Goal: Obtain resource: Obtain resource

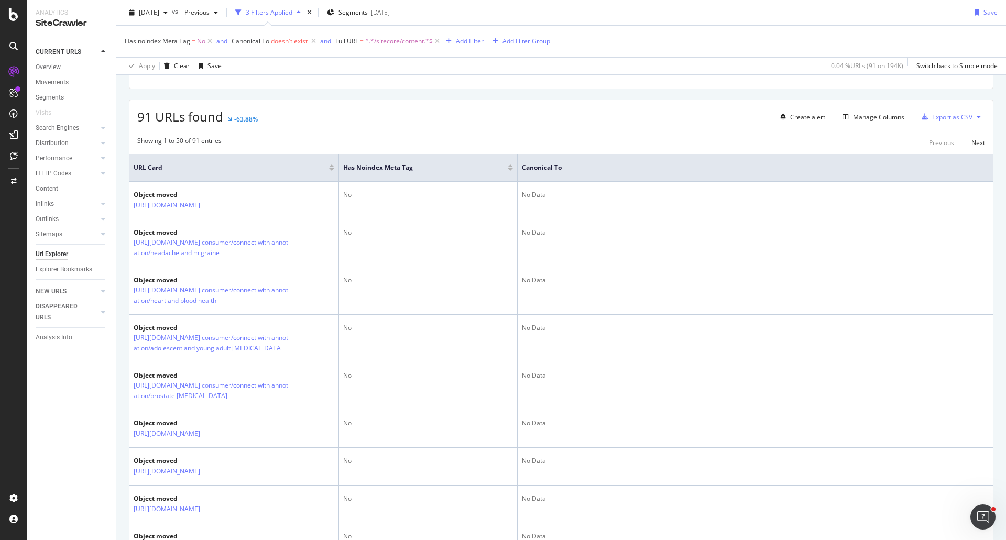
scroll to position [210, 0]
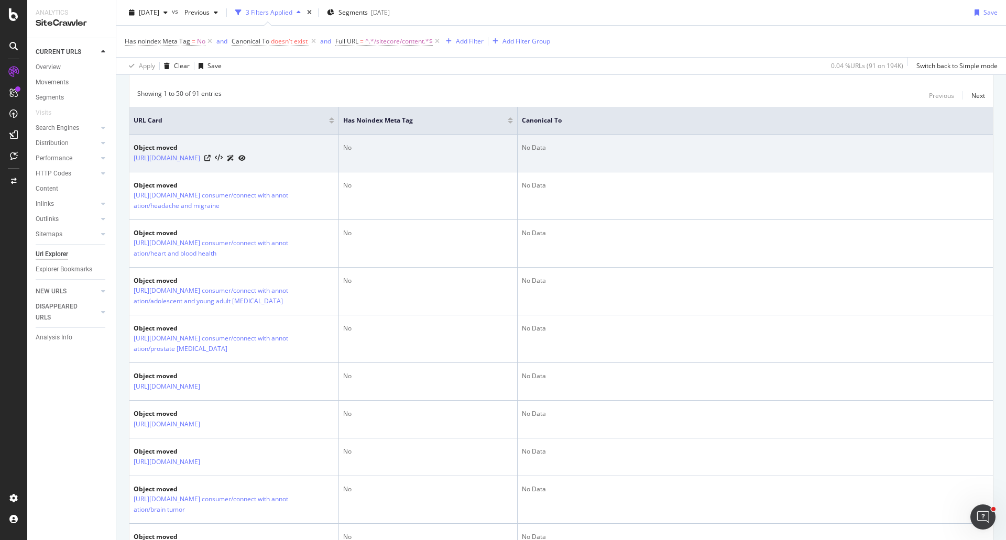
drag, startPoint x: 131, startPoint y: 158, endPoint x: 266, endPoint y: 166, distance: 134.3
click at [266, 166] on td "Object moved https://www.mayoclinic.org/sitecore/content" at bounding box center [234, 154] width 210 height 38
copy link "[URL][DOMAIN_NAME]"
click at [200, 158] on link "[URL][DOMAIN_NAME]" at bounding box center [167, 158] width 67 height 10
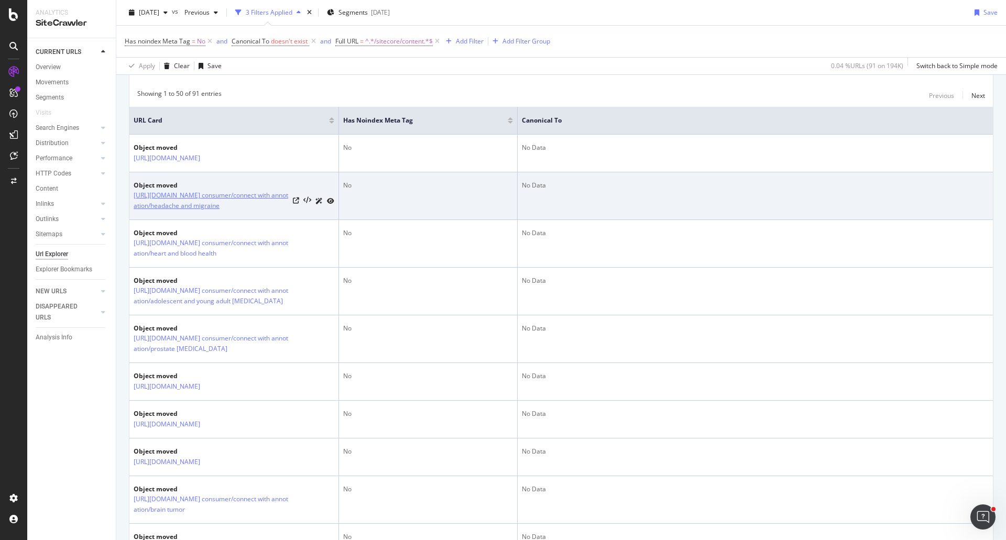
click at [212, 191] on link "https://www.mayoclinic.org/sitecore/content/kcms/gbs/patient consumer/connect w…" at bounding box center [211, 200] width 155 height 21
drag, startPoint x: 129, startPoint y: 195, endPoint x: 194, endPoint y: 219, distance: 69.3
click at [194, 219] on td "Object moved https://www.mayoclinic.org/sitecore/content/kcms/gbs/patient consu…" at bounding box center [234, 196] width 210 height 48
copy link "https://www.mayoclinic.org/sitecore/content/kcms/gbs/patient consumer/connect w…"
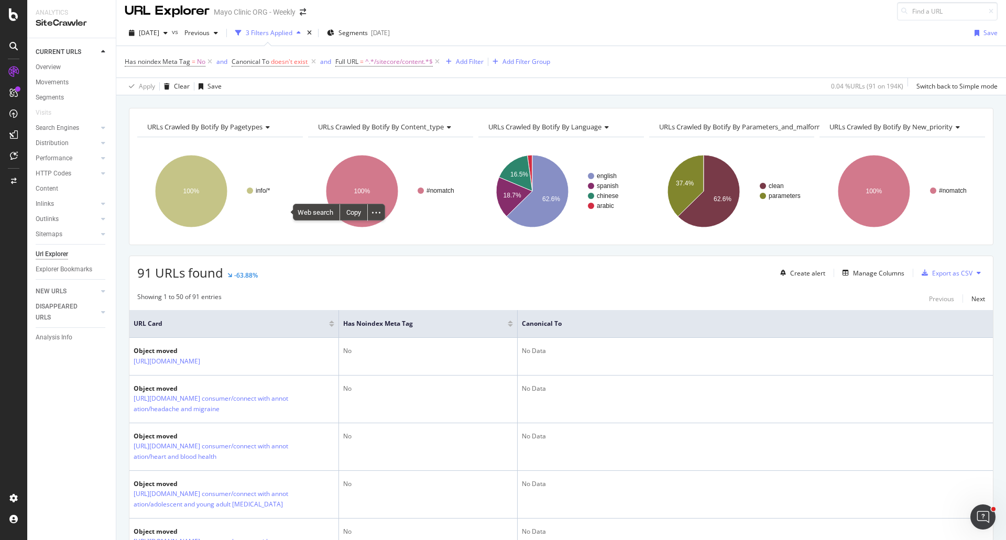
scroll to position [0, 0]
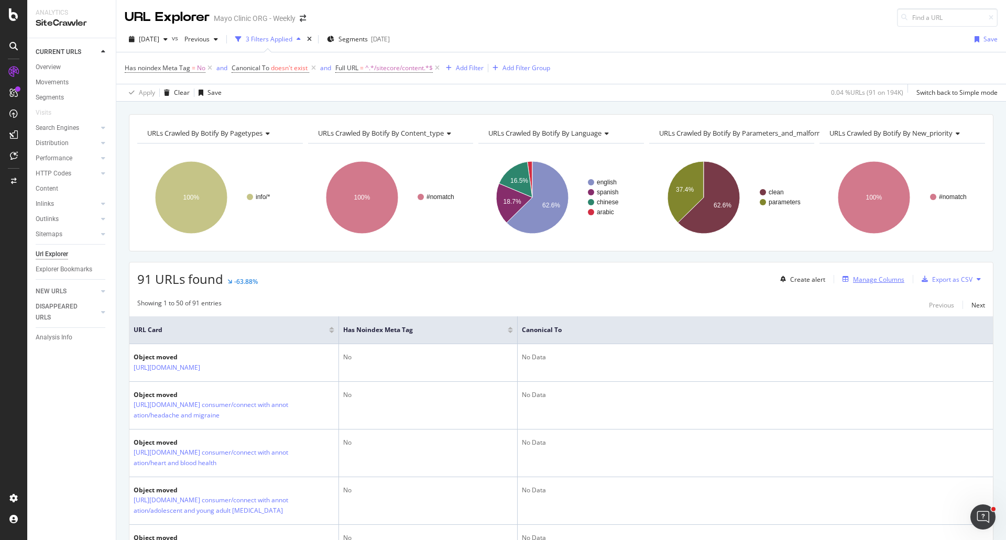
click at [882, 279] on div "Manage Columns" at bounding box center [878, 279] width 51 height 9
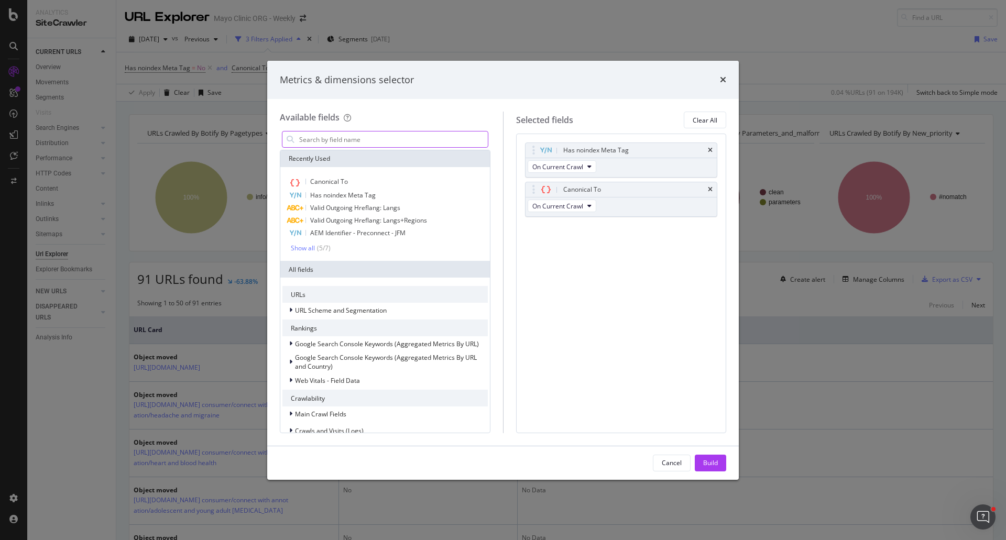
click at [336, 140] on input "modal" at bounding box center [393, 139] width 190 height 16
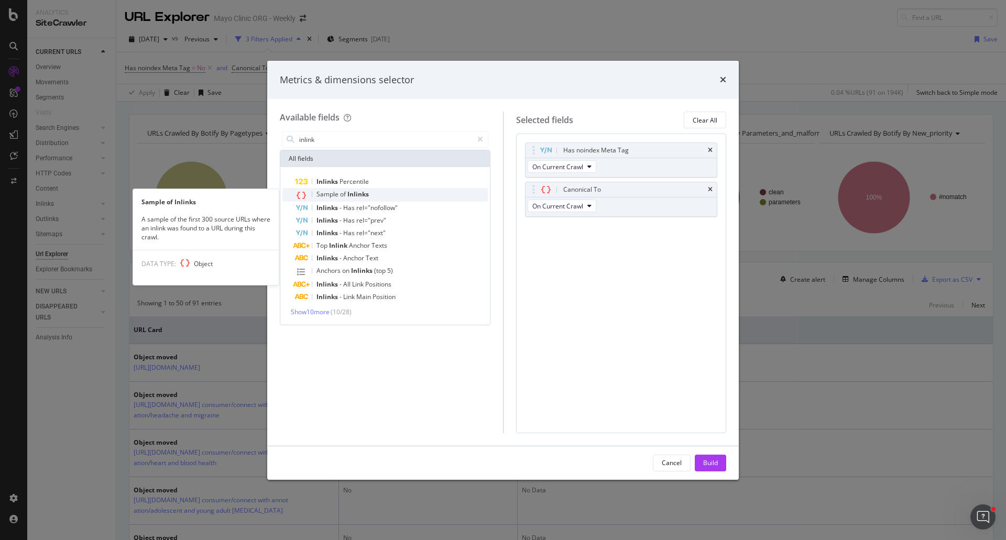
type input "inlink"
click at [349, 194] on span "Inlinks" at bounding box center [357, 194] width 21 height 9
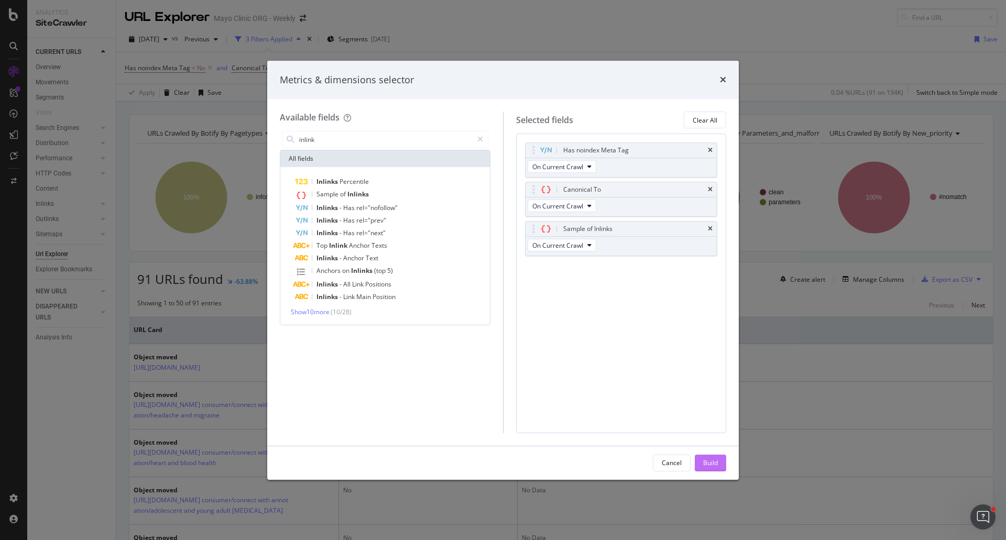
click at [711, 462] on div "Build" at bounding box center [710, 462] width 15 height 9
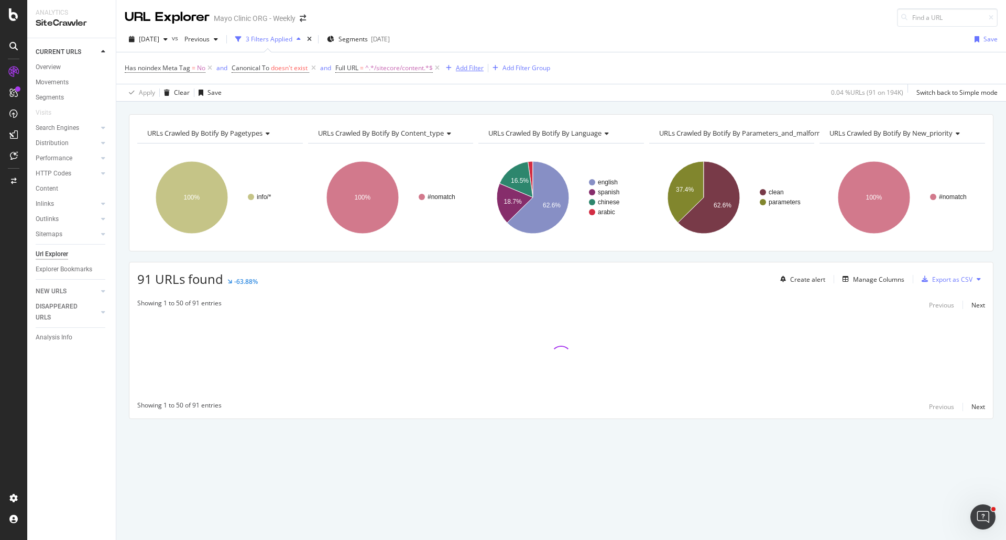
click at [466, 64] on div "Add Filter" at bounding box center [470, 67] width 28 height 9
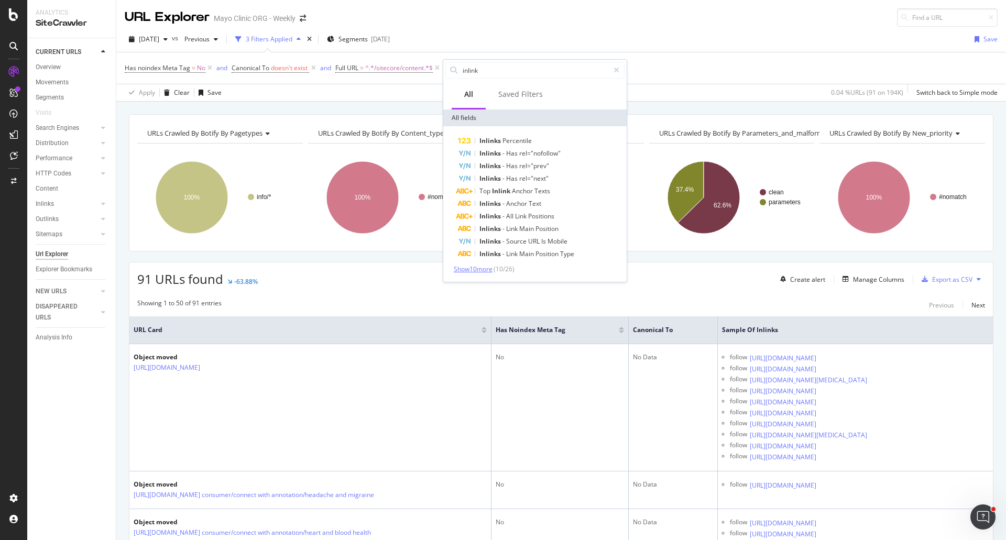
type input "inlink"
click at [470, 268] on span "Show 10 more" at bounding box center [473, 269] width 39 height 9
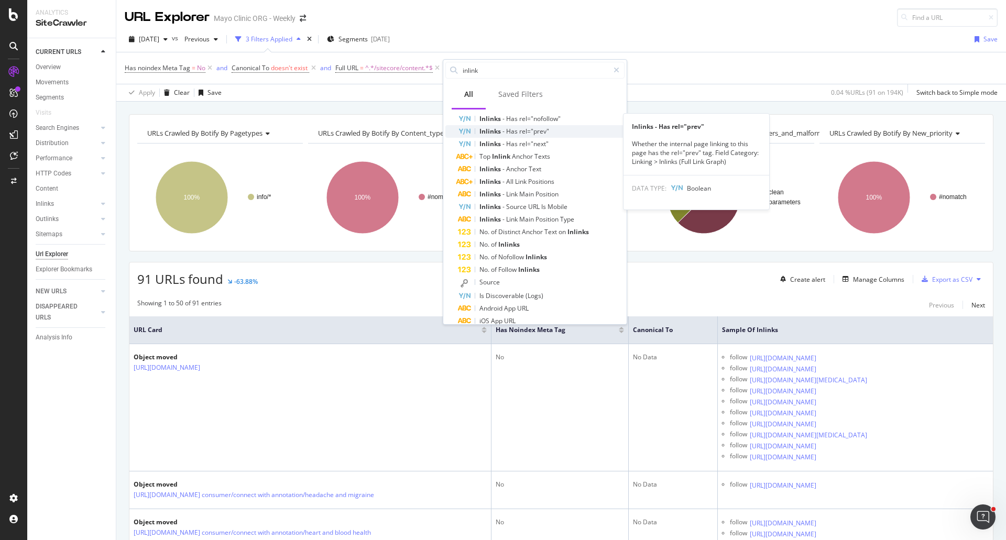
scroll to position [52, 0]
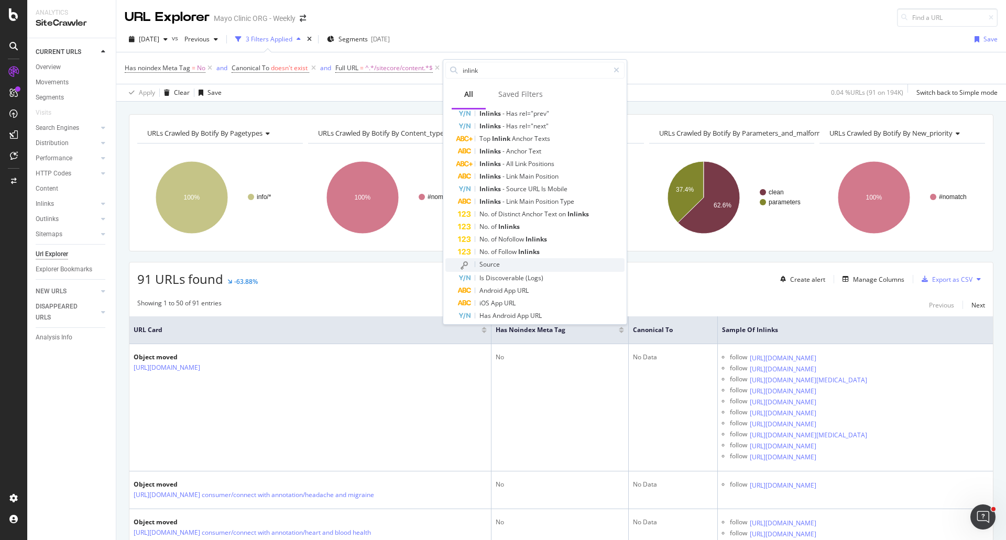
click at [487, 265] on span "Source" at bounding box center [489, 264] width 20 height 9
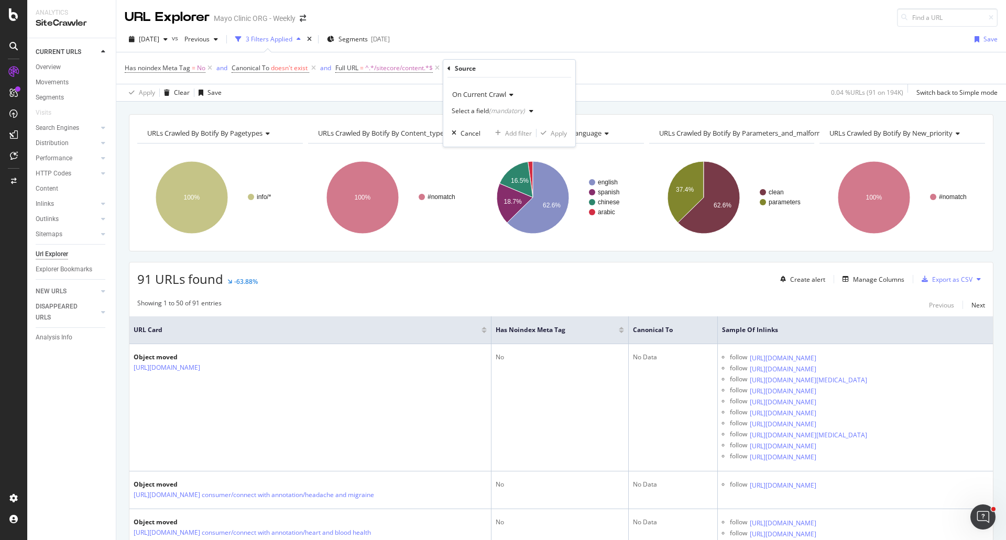
click at [529, 109] on icon "button" at bounding box center [531, 111] width 4 height 6
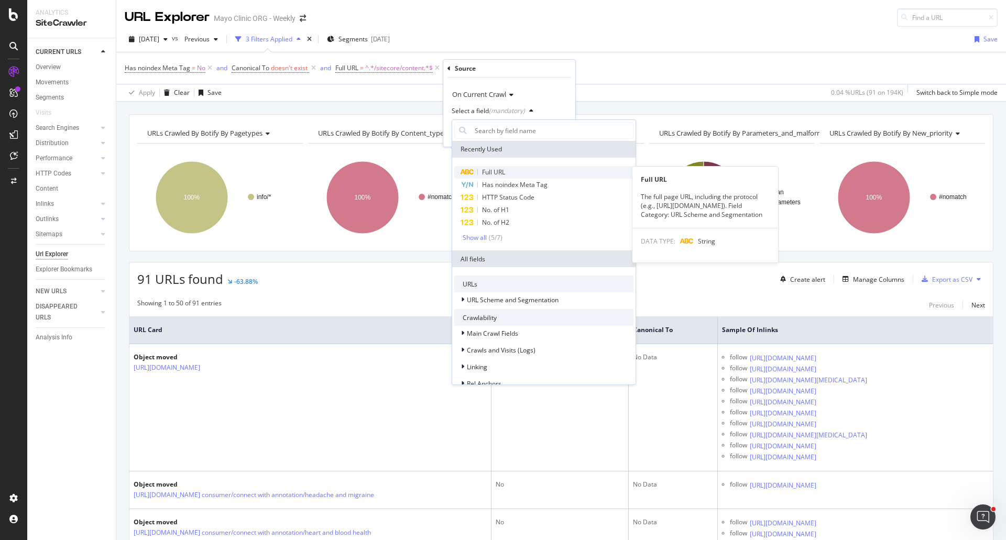
click at [499, 170] on span "Full URL" at bounding box center [493, 172] width 23 height 9
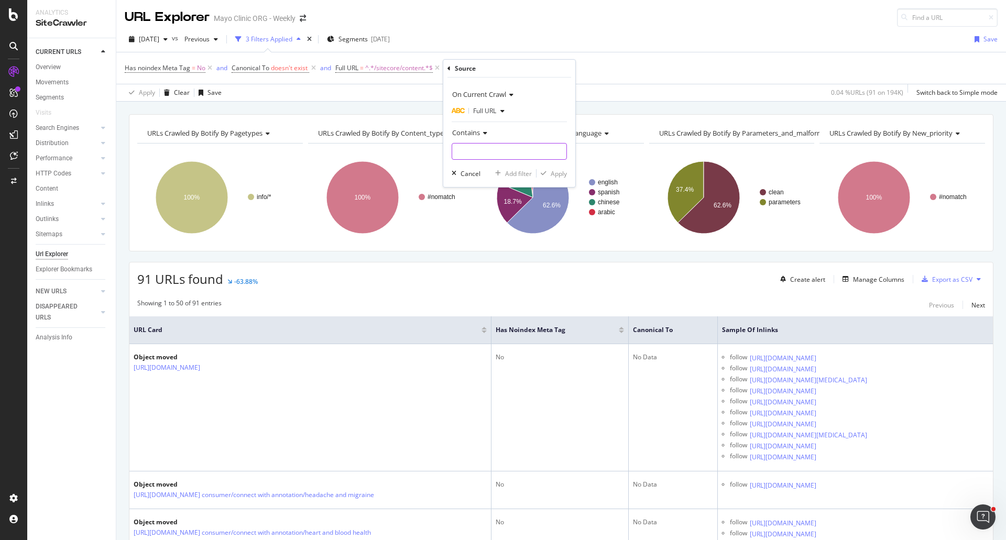
click at [482, 150] on input "text" at bounding box center [509, 151] width 114 height 17
type input "sitecore"
click at [555, 175] on div "Apply" at bounding box center [558, 173] width 16 height 9
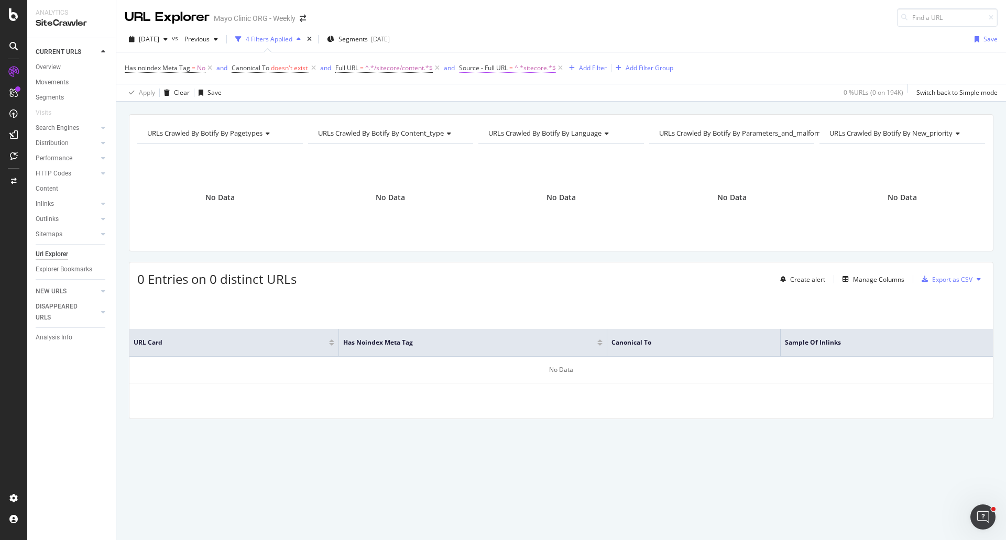
click at [518, 69] on span "^.*sitecore.*$" at bounding box center [534, 68] width 41 height 15
click at [461, 67] on div "Source On Current Crawl Full URL Contains sitecore Cancel Add filter Apply" at bounding box center [527, 121] width 132 height 127
click at [465, 67] on div "Source On Current Crawl Full URL Contains sitecore Cancel Add filter Apply" at bounding box center [527, 121] width 132 height 127
click at [469, 67] on div "Source" at bounding box center [527, 67] width 124 height 18
click at [495, 169] on div "Cancel" at bounding box center [488, 172] width 20 height 9
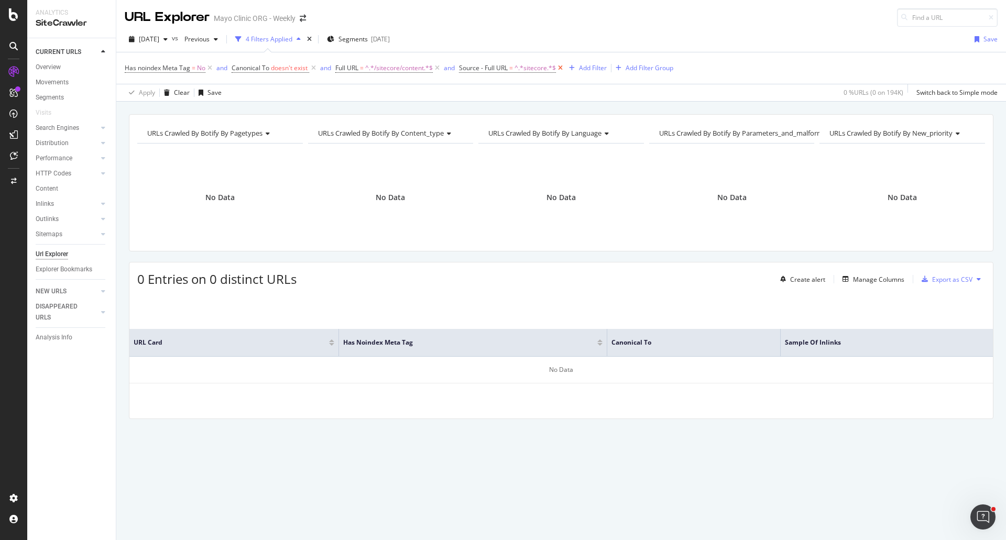
click at [560, 67] on icon at bounding box center [560, 68] width 9 height 10
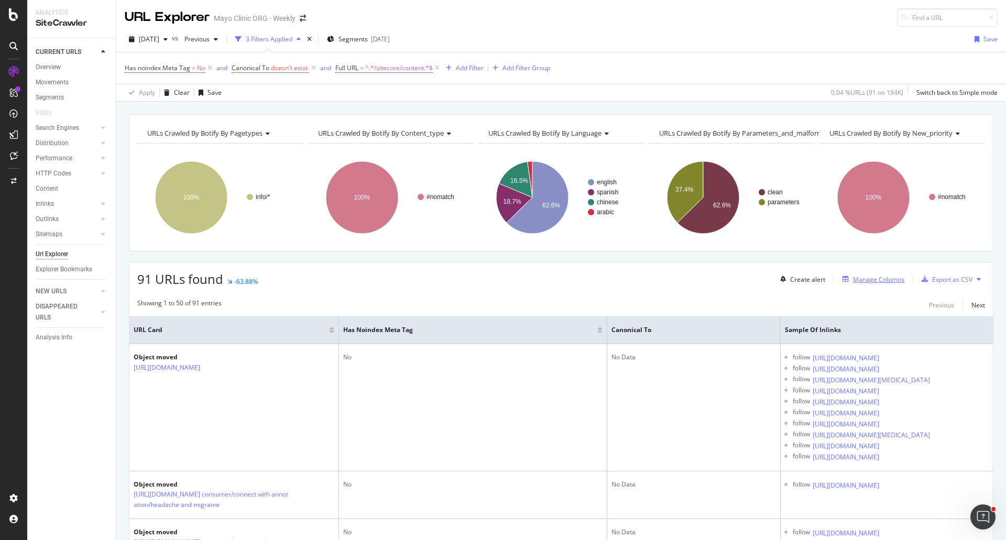
click at [883, 280] on div "Manage Columns" at bounding box center [878, 279] width 51 height 9
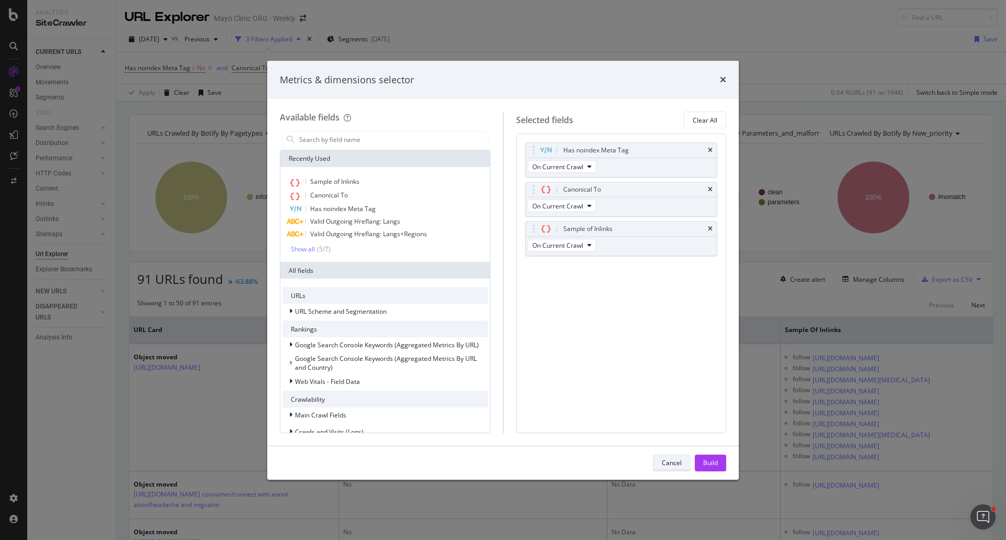
click at [665, 461] on div "Cancel" at bounding box center [672, 462] width 20 height 9
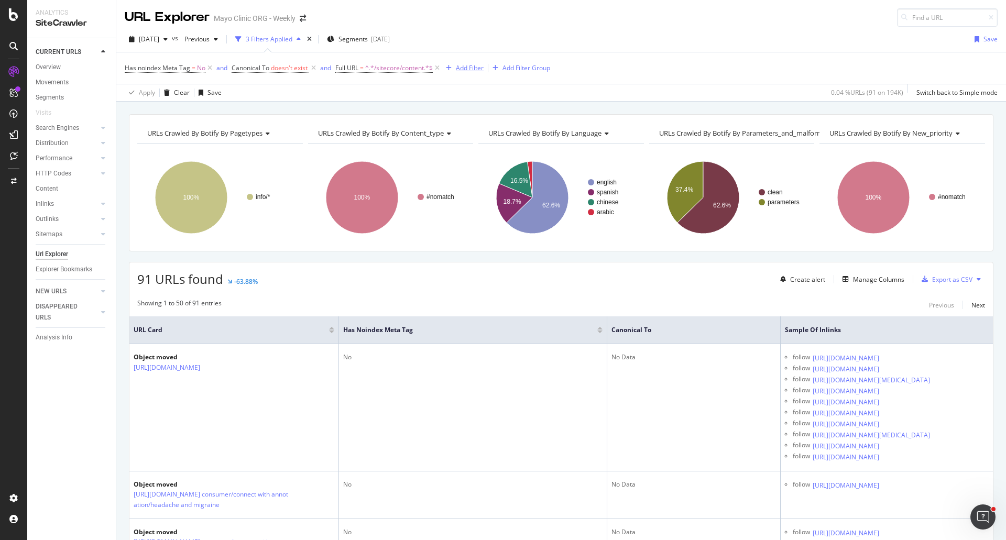
click at [473, 67] on div "Add Filter" at bounding box center [470, 67] width 28 height 9
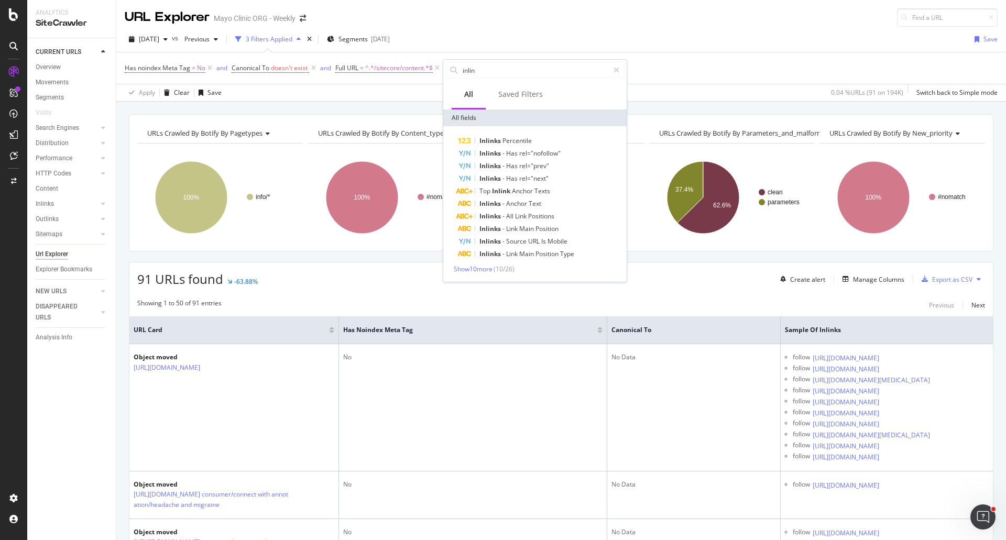
type input "inlink"
click at [478, 268] on span "Show 10 more" at bounding box center [473, 269] width 39 height 9
click at [726, 67] on div "Has noindex Meta Tag = No and Canonical To doesn't exist and Full URL = ^.*/sit…" at bounding box center [561, 67] width 873 height 31
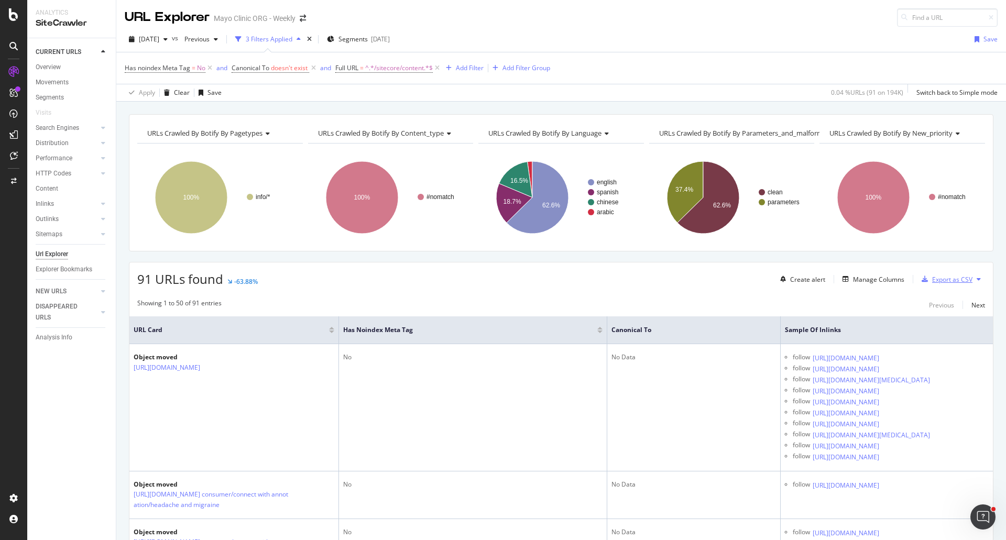
click at [946, 281] on div "Export as CSV" at bounding box center [952, 279] width 40 height 9
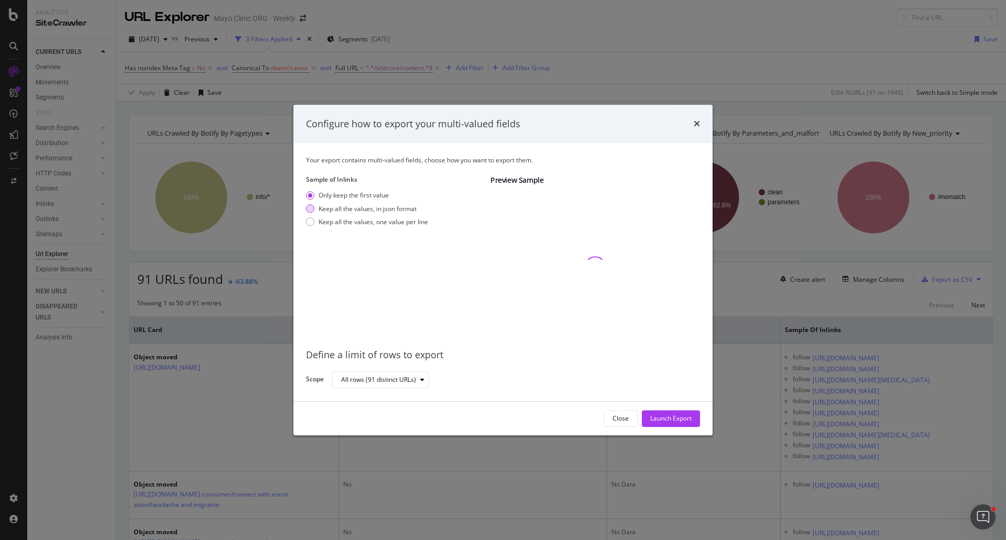
click at [310, 208] on div "Keep all the values, in json format" at bounding box center [310, 208] width 8 height 8
click at [329, 222] on div "Keep all the values, one value per line" at bounding box center [372, 221] width 109 height 9
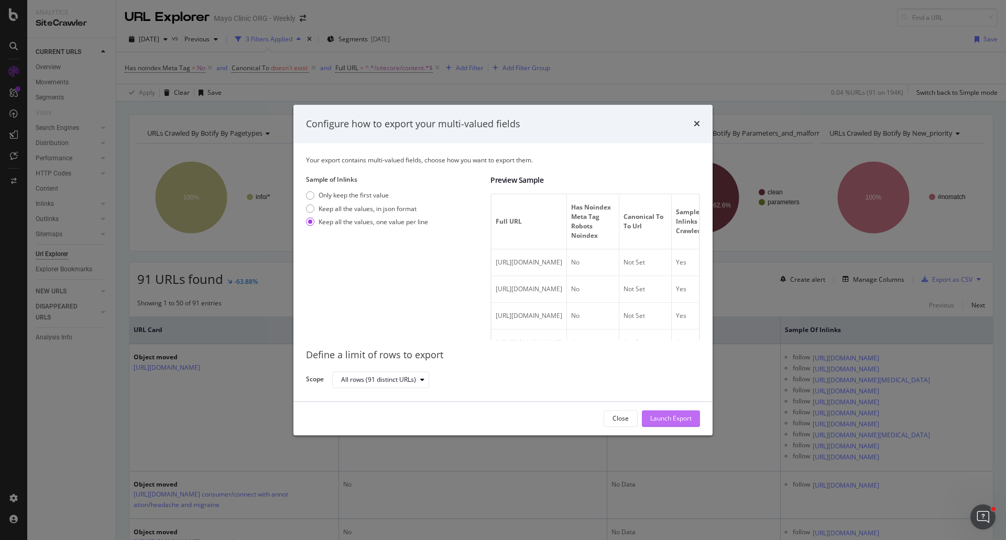
click at [673, 417] on div "Launch Export" at bounding box center [670, 418] width 41 height 9
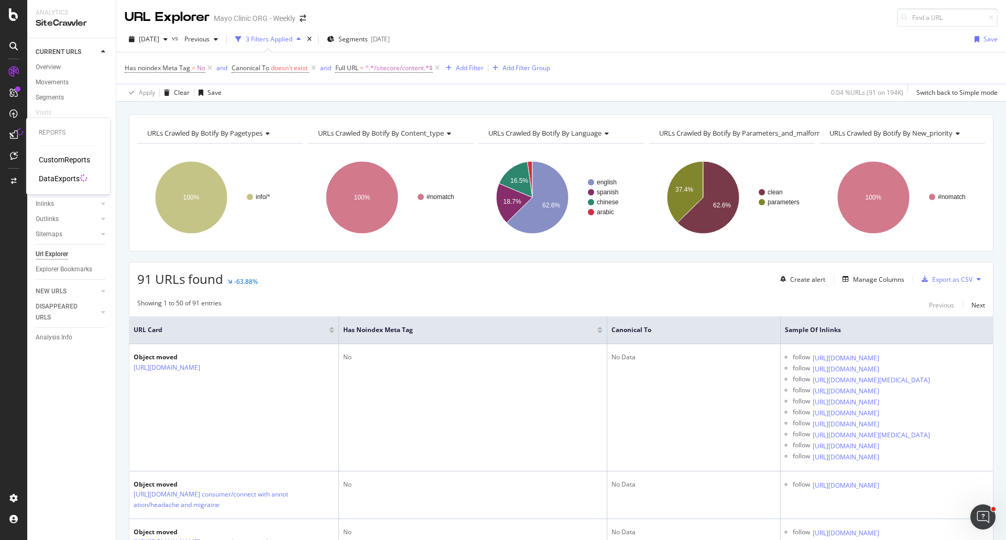
click at [53, 179] on div "DataExports" at bounding box center [59, 178] width 41 height 10
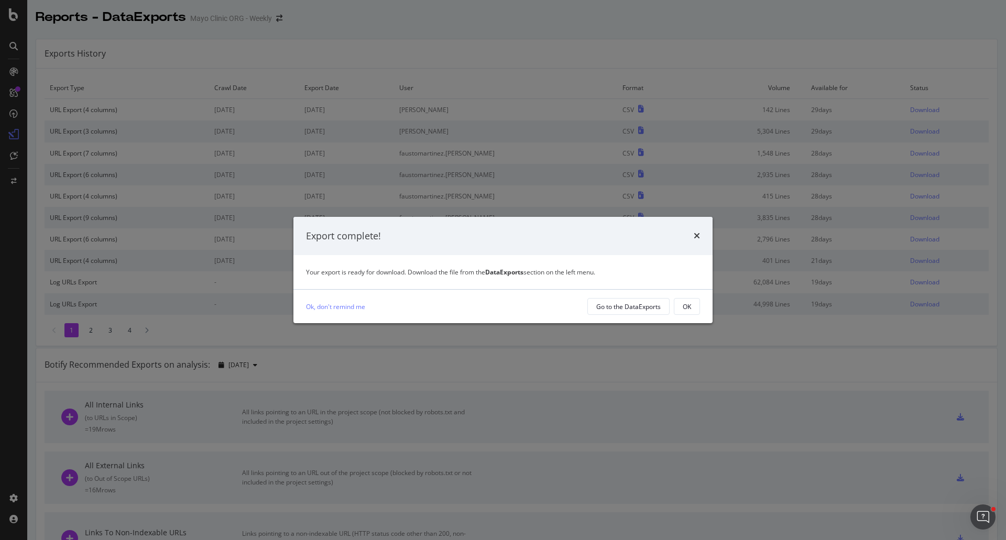
click at [689, 306] on div "OK" at bounding box center [686, 306] width 8 height 9
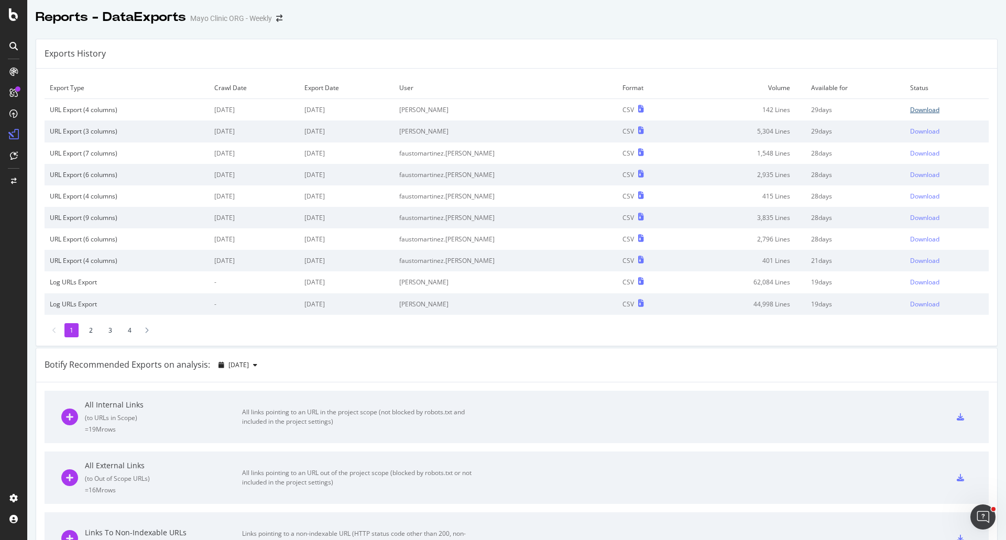
click at [914, 106] on div "Download" at bounding box center [924, 109] width 29 height 9
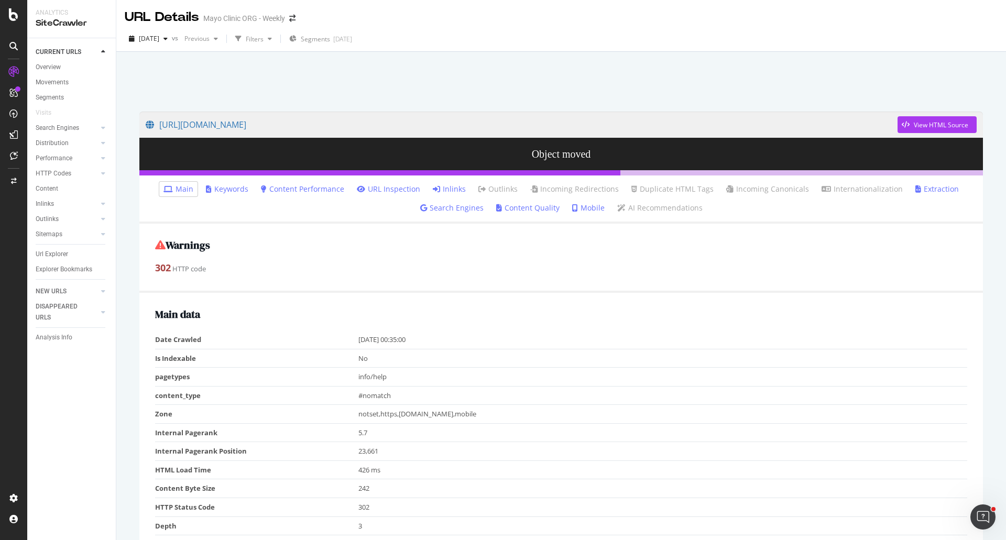
click at [447, 187] on link "Inlinks" at bounding box center [449, 189] width 33 height 10
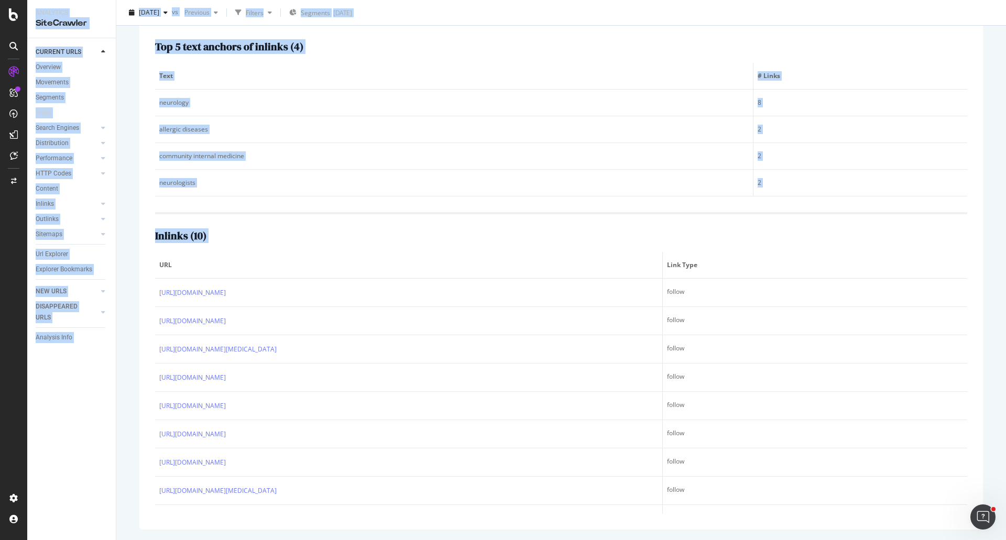
scroll to position [48, 0]
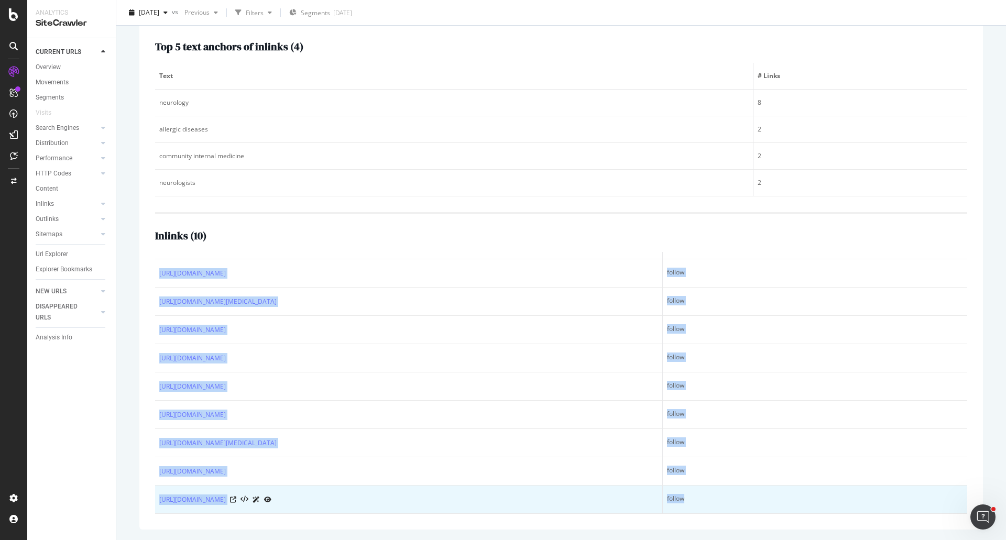
drag, startPoint x: 158, startPoint y: 303, endPoint x: 719, endPoint y: 506, distance: 596.3
click at [719, 506] on table "URL Link Type https://www.mayoclinic.org/departments-centers/ent-head-neck-surg…" at bounding box center [561, 359] width 812 height 310
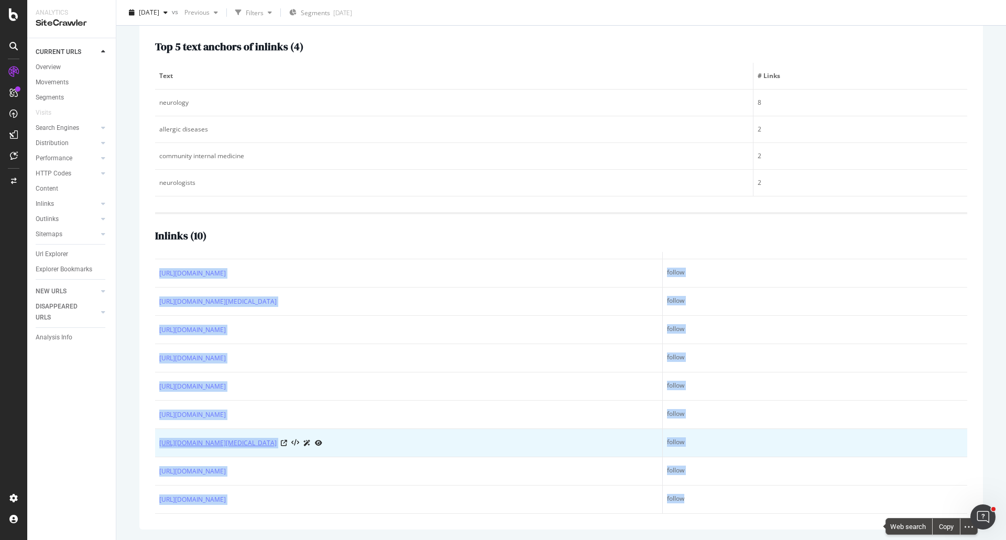
scroll to position [0, 0]
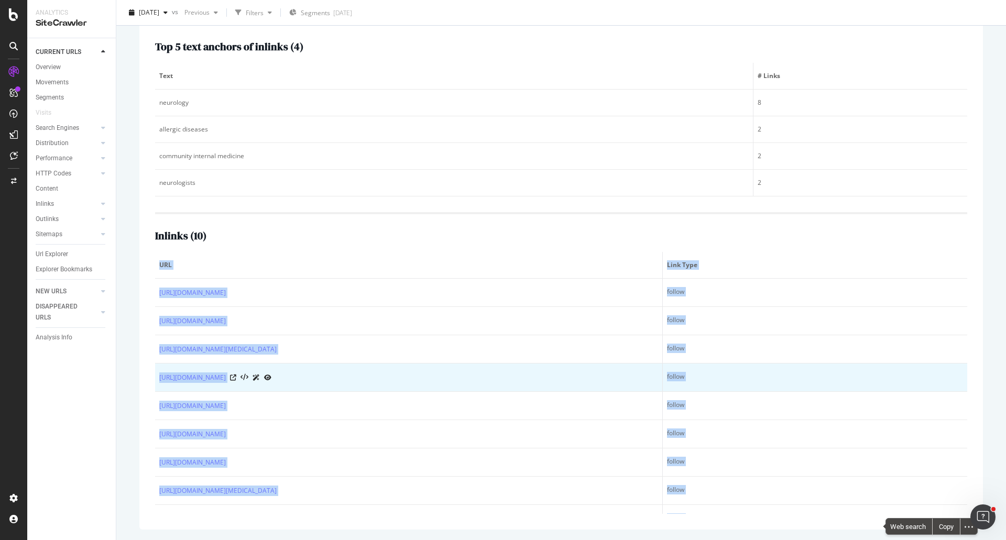
copy table "URL Link Type https://www.mayoclinic.org/departments-centers/ent-head-neck-surg…"
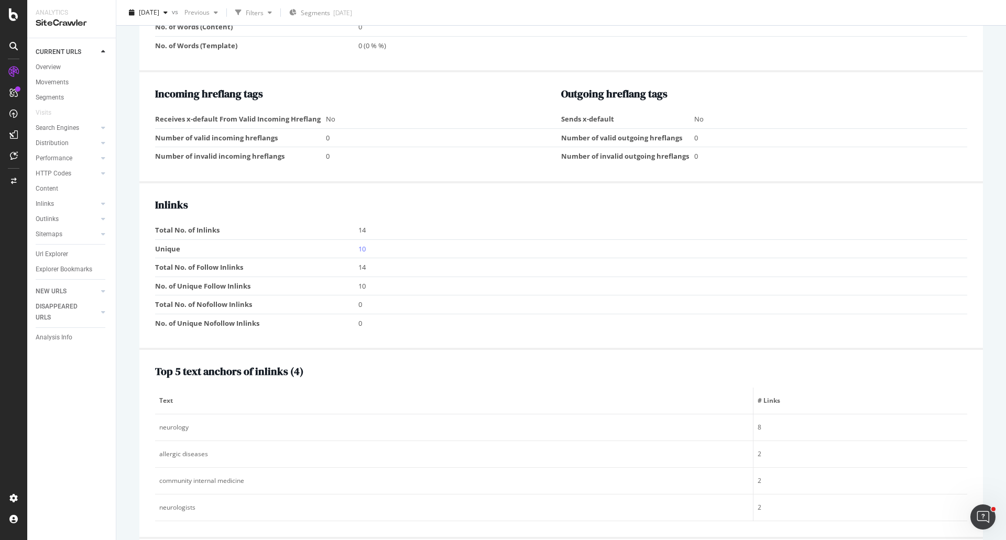
scroll to position [1100, 0]
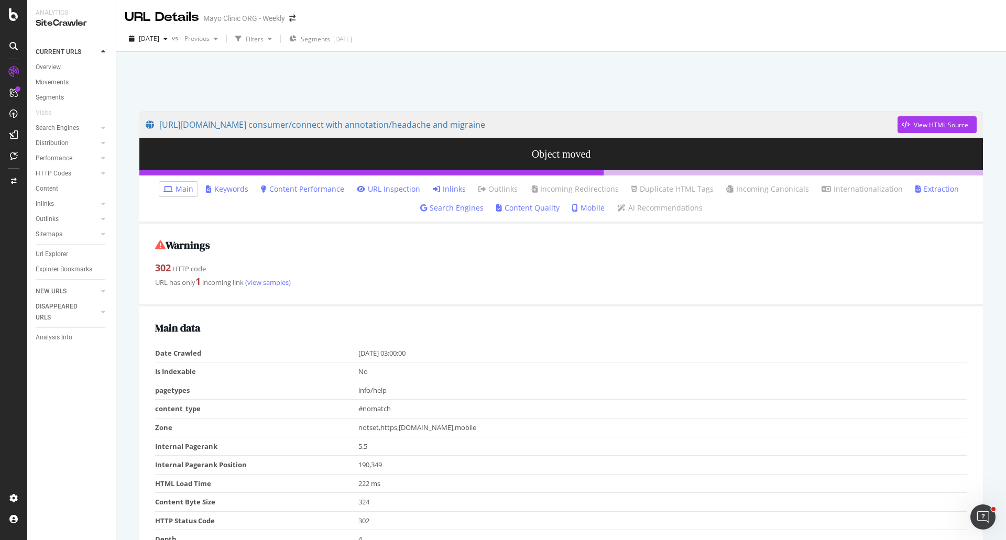
click at [450, 189] on link "Inlinks" at bounding box center [449, 189] width 33 height 10
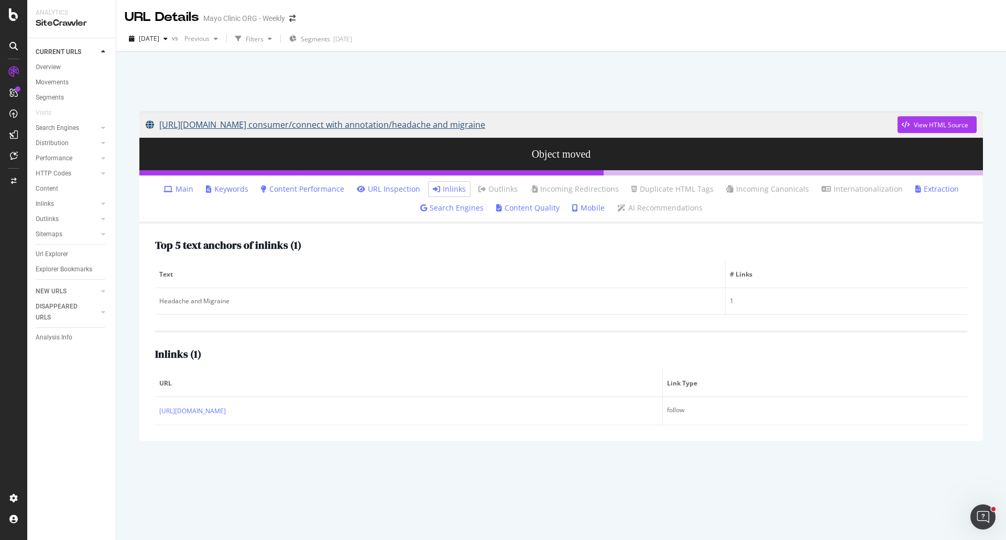
click at [212, 124] on link "https://www.mayoclinic.org/sitecore/content/kcms/gbs/patient consumer/connect w…" at bounding box center [522, 125] width 752 height 26
click at [713, 77] on div at bounding box center [561, 79] width 864 height 45
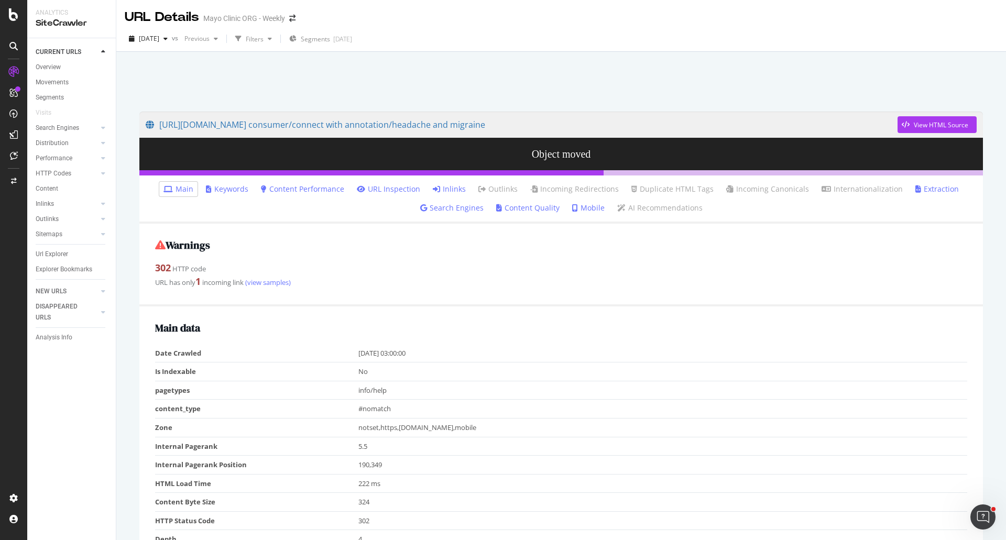
click at [450, 187] on link "Inlinks" at bounding box center [449, 189] width 33 height 10
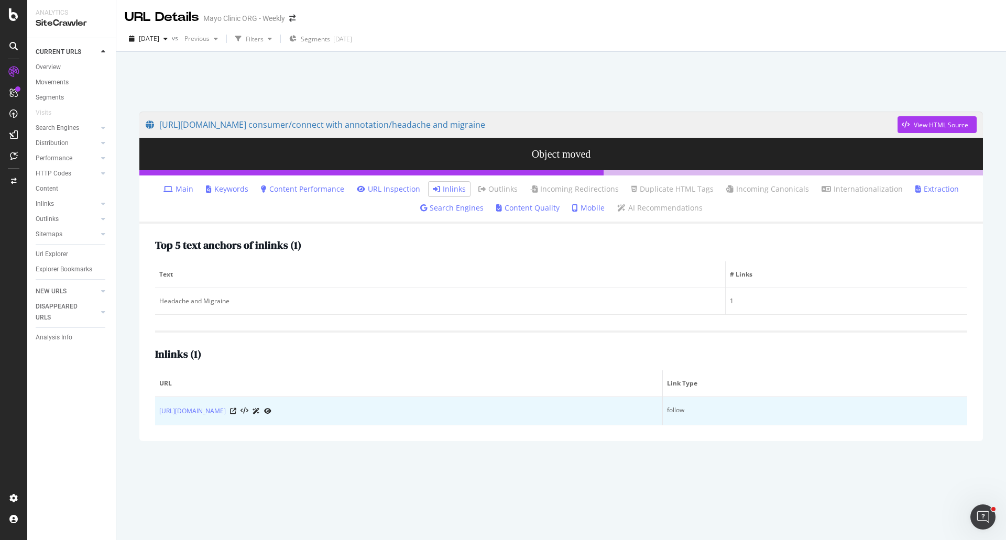
click at [271, 407] on div at bounding box center [250, 410] width 41 height 11
click at [236, 411] on icon at bounding box center [233, 411] width 6 height 6
click at [248, 407] on icon at bounding box center [244, 410] width 8 height 7
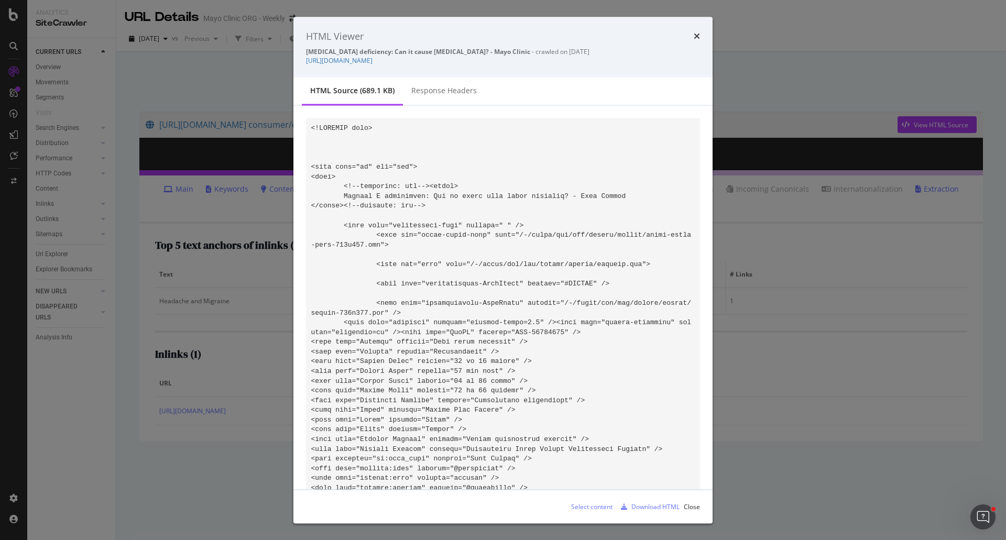
click at [590, 511] on div "Select content" at bounding box center [591, 506] width 41 height 9
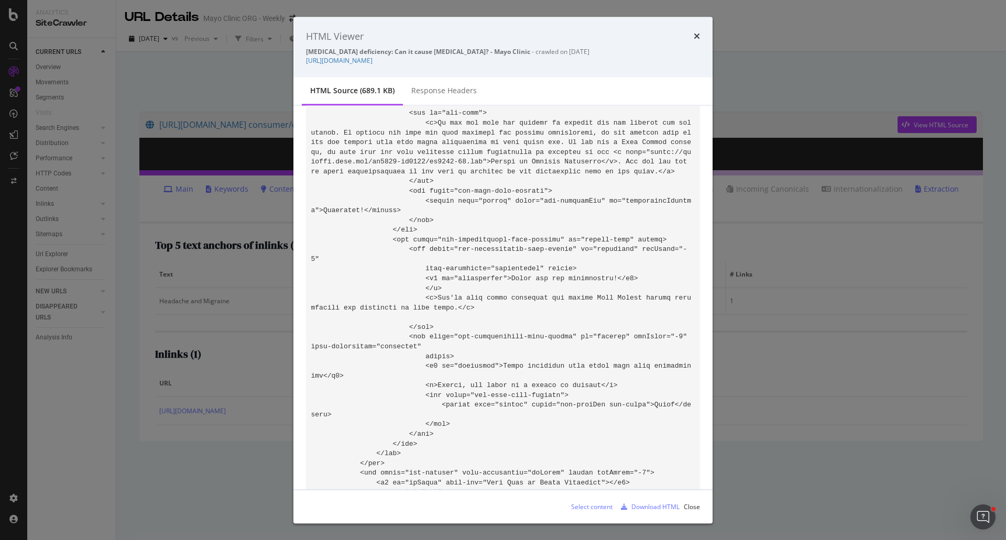
drag, startPoint x: 425, startPoint y: 355, endPoint x: 631, endPoint y: 364, distance: 205.5
click at [752, 359] on div "Copy" at bounding box center [749, 362] width 27 height 16
drag, startPoint x: 480, startPoint y: 296, endPoint x: 679, endPoint y: 309, distance: 199.4
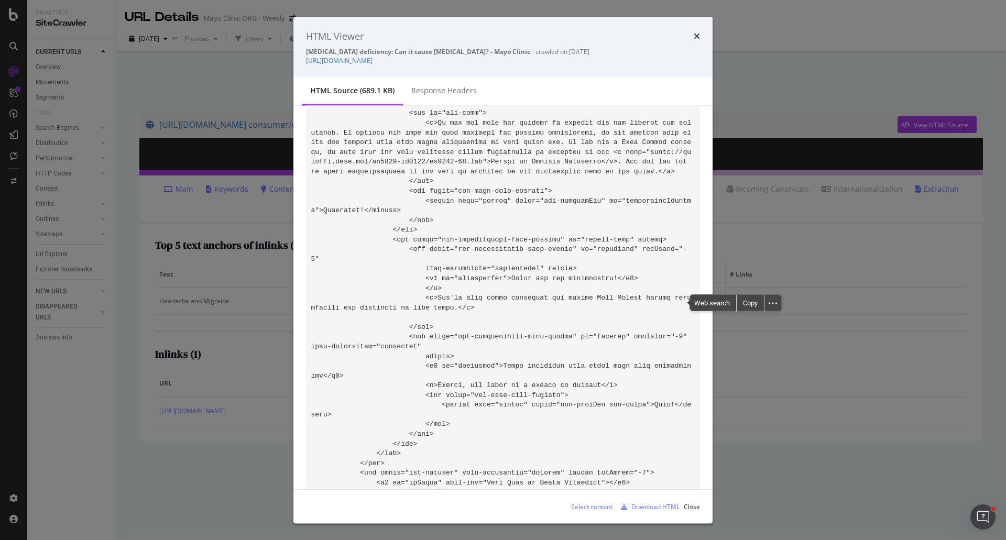
copy code "<a id=et_ds3374297-_tg6a7ba9c8 href="/sitecore/content/kcms/gbs/patient consume…"
drag, startPoint x: 666, startPoint y: 61, endPoint x: 298, endPoint y: 68, distance: 367.8
click at [298, 68] on div "HTML Viewer Vitamin D deficiency: Can it cause high blood pressure? - Mayo Clin…" at bounding box center [502, 47] width 419 height 61
copy link "https://www.mayoclinic.org/diseases-conditions/high-blood-pressure/expert-answe…"
drag, startPoint x: 696, startPoint y: 35, endPoint x: 647, endPoint y: 0, distance: 60.0
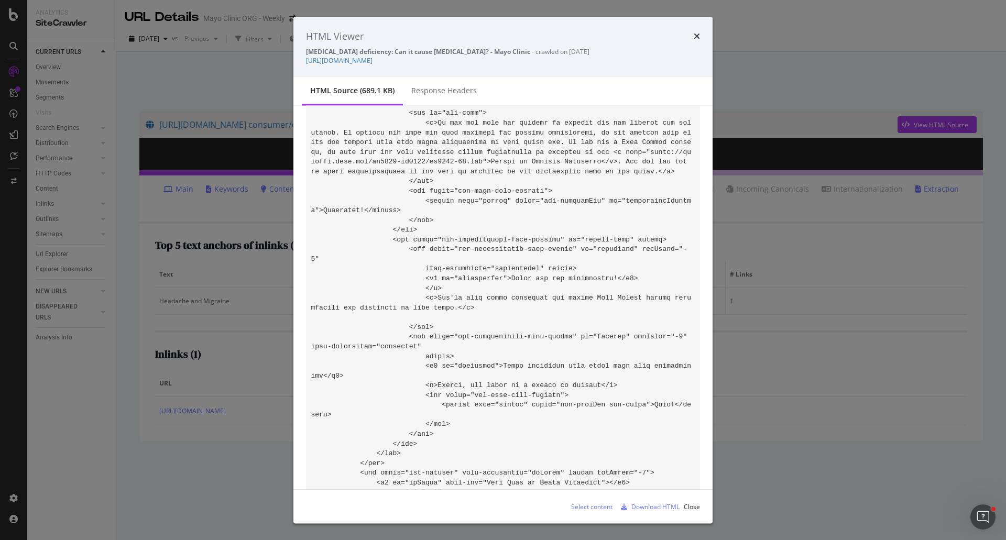
click at [696, 35] on icon "times" at bounding box center [696, 36] width 6 height 8
